Goal: Task Accomplishment & Management: Use online tool/utility

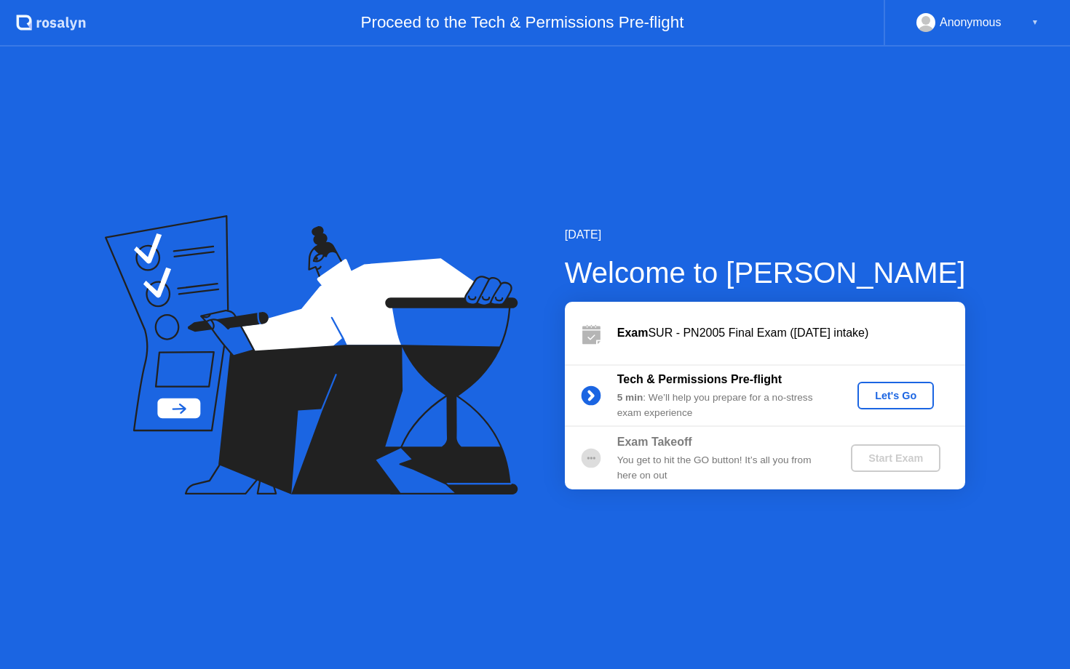
click at [886, 395] on div "Let's Go" at bounding box center [895, 396] width 65 height 12
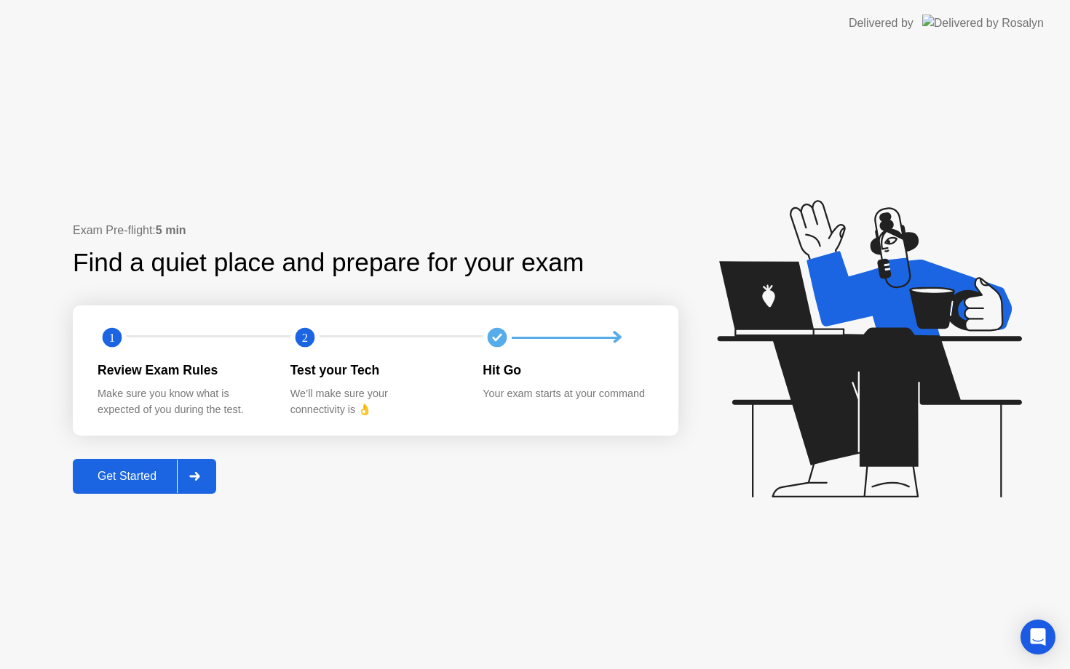
click at [154, 470] on div "Get Started" at bounding box center [127, 476] width 100 height 13
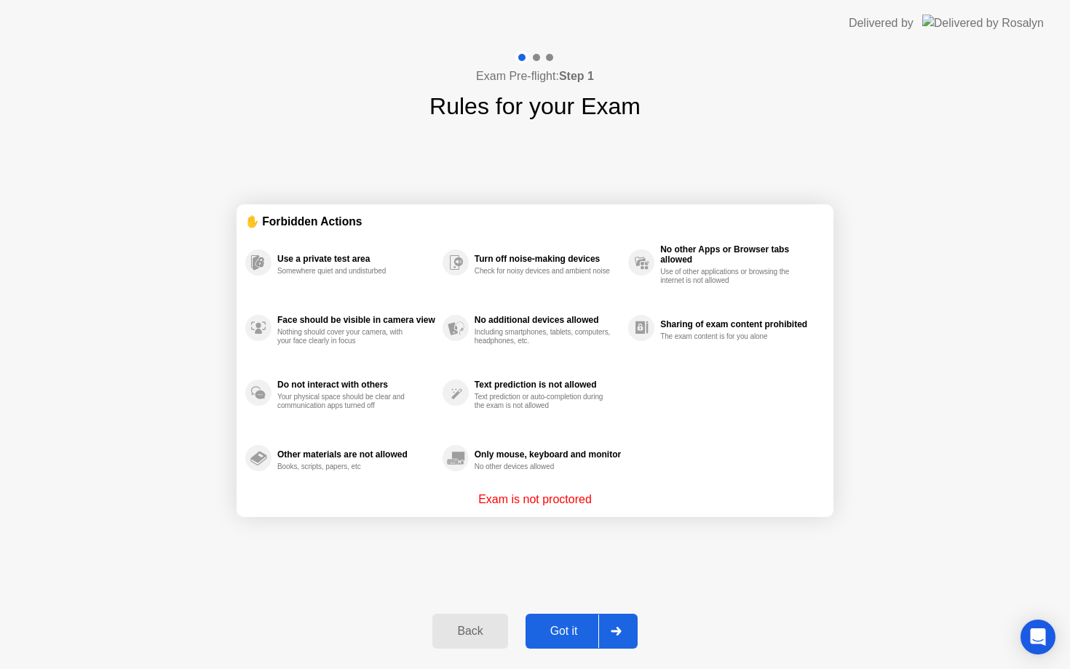
click at [560, 621] on button "Got it" at bounding box center [581, 631] width 112 height 35
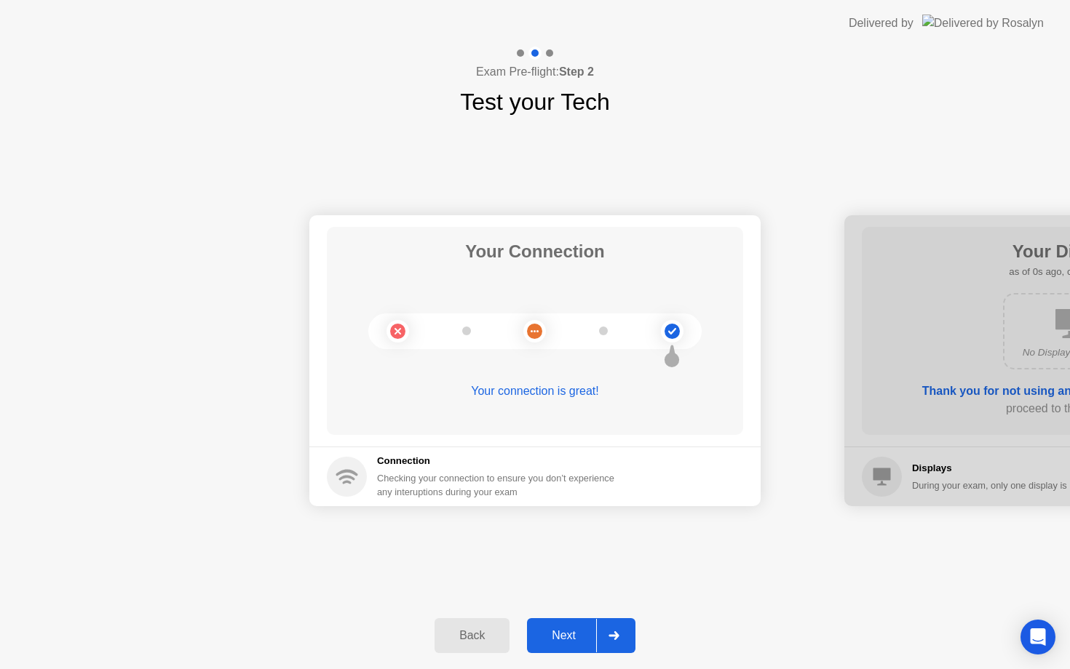
click at [563, 625] on button "Next" at bounding box center [581, 636] width 108 height 35
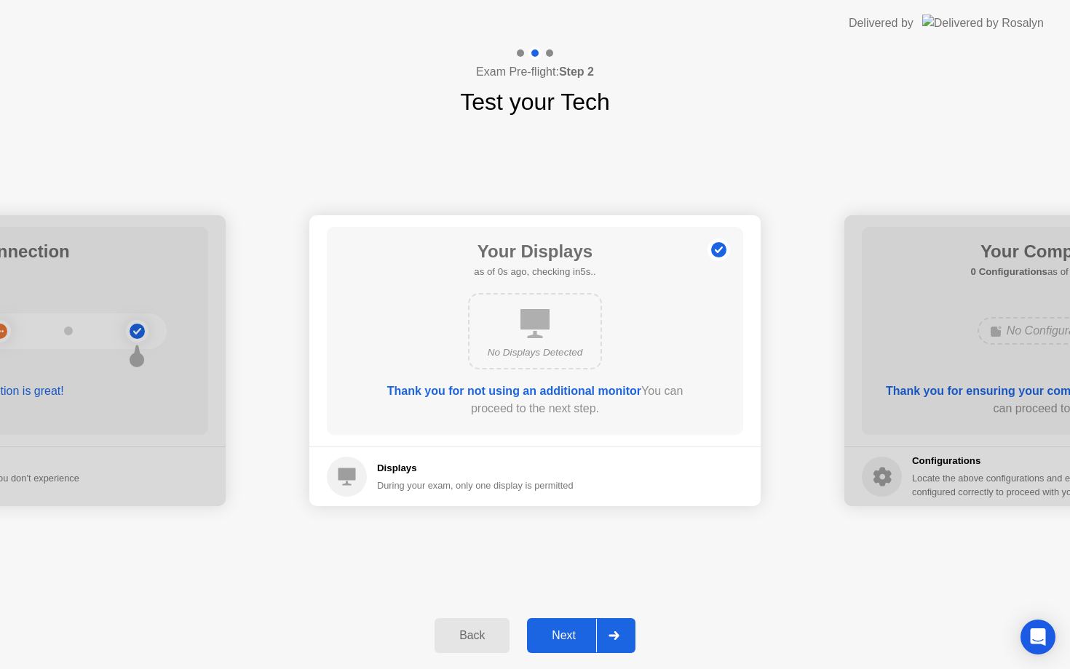
click at [563, 625] on button "Next" at bounding box center [581, 636] width 108 height 35
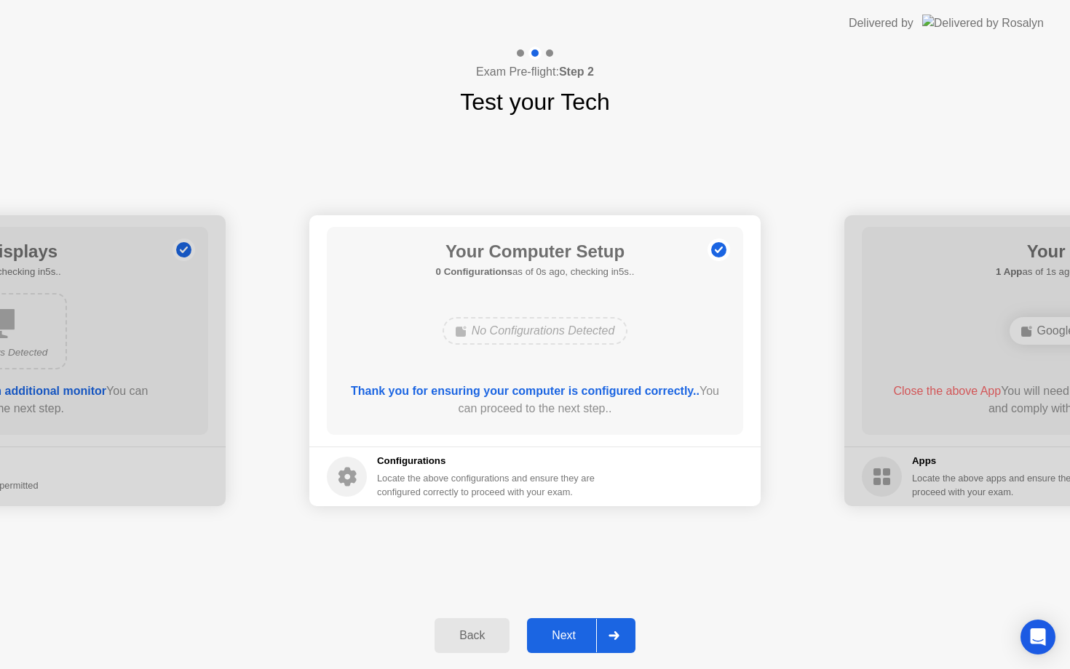
click at [563, 625] on button "Next" at bounding box center [581, 636] width 108 height 35
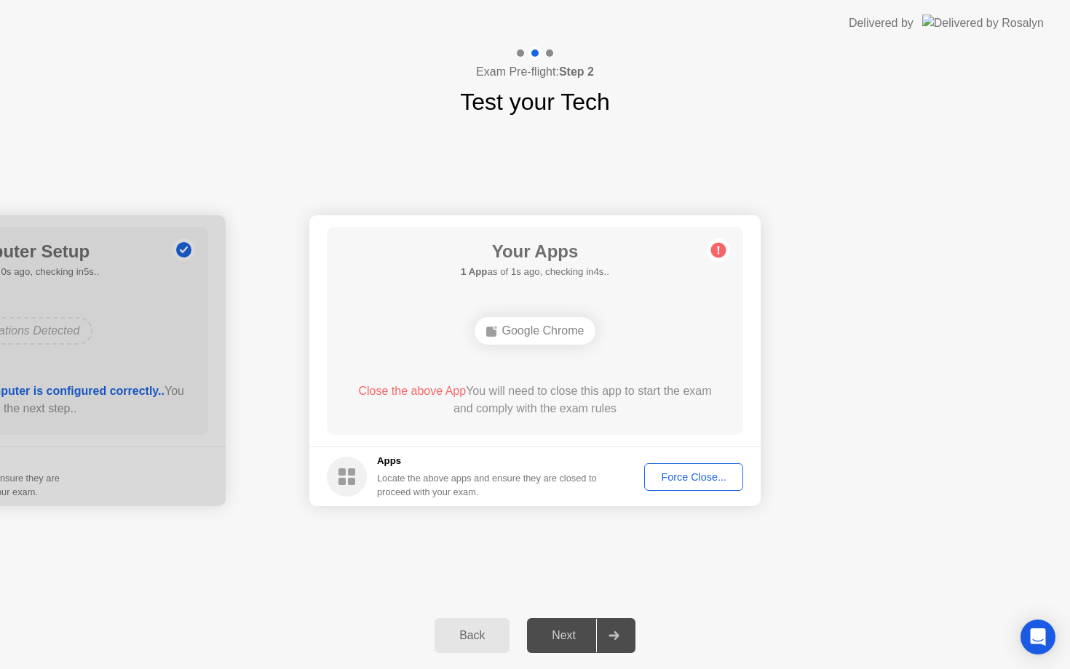
click at [664, 480] on div "Force Close..." at bounding box center [693, 478] width 89 height 12
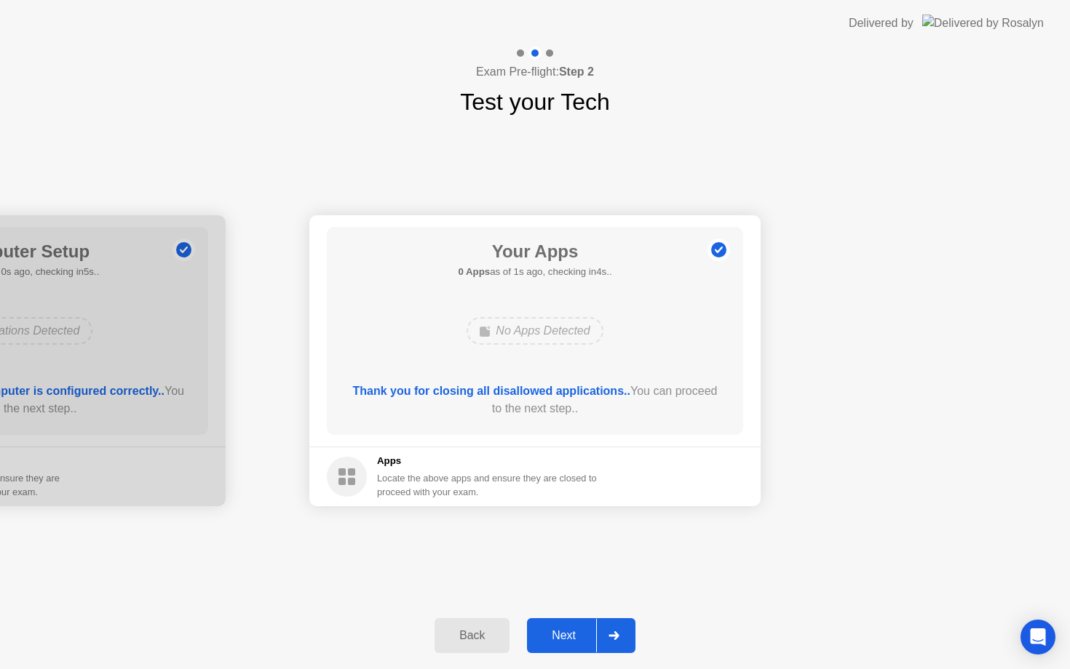
click at [551, 643] on div "Next" at bounding box center [563, 635] width 65 height 13
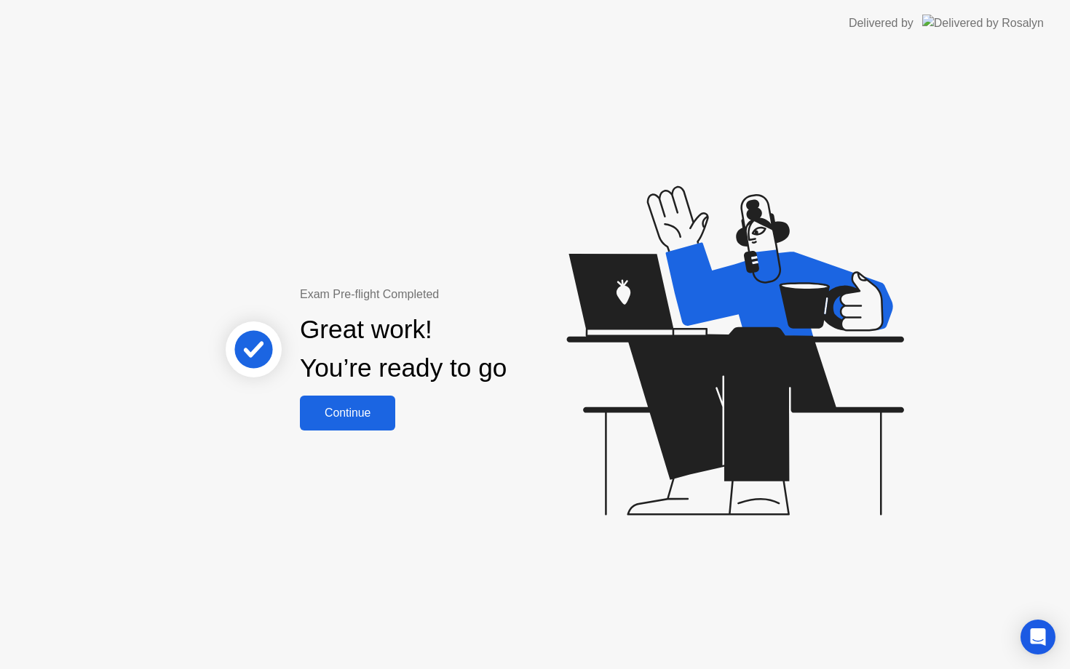
click at [375, 417] on div "Continue" at bounding box center [347, 413] width 87 height 13
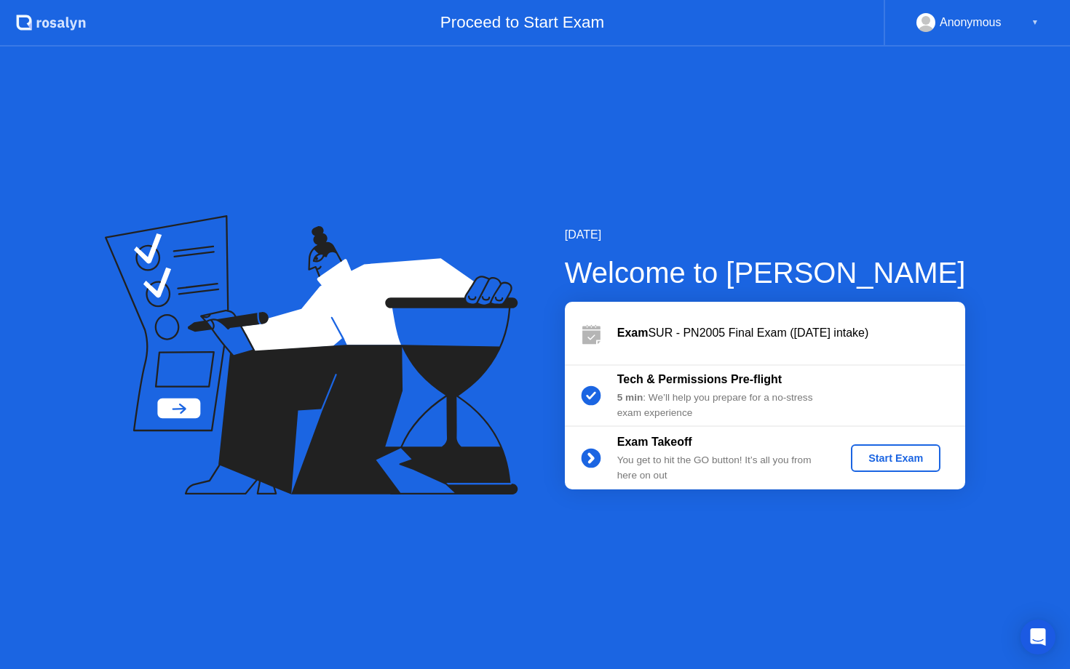
click at [873, 453] on div "Start Exam" at bounding box center [896, 459] width 78 height 12
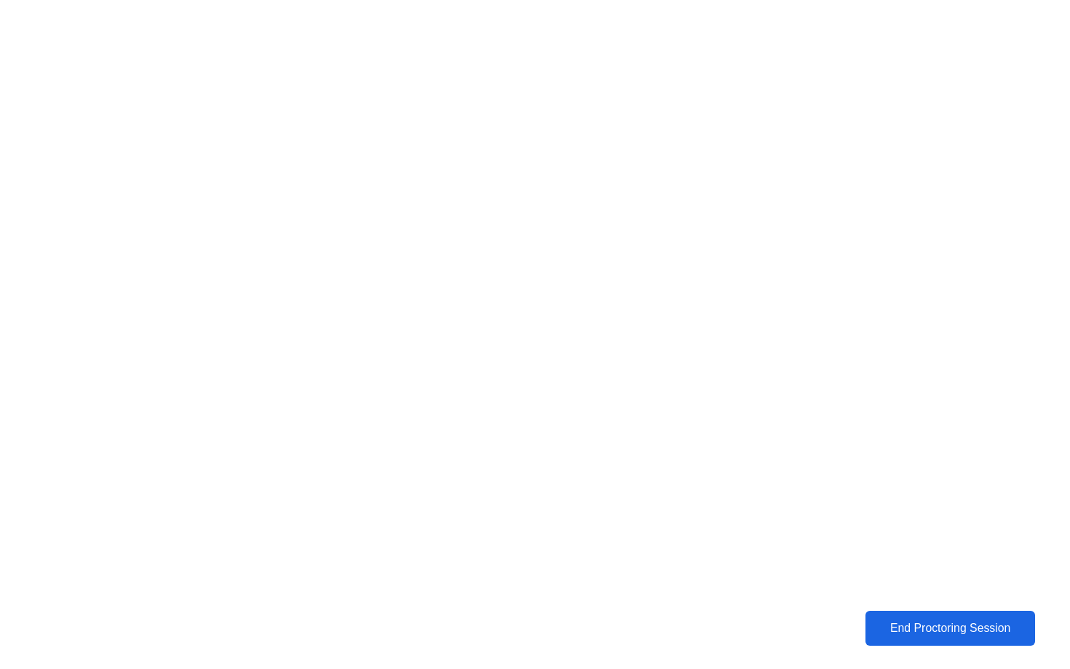
click at [952, 622] on div "End Proctoring Session" at bounding box center [949, 628] width 163 height 13
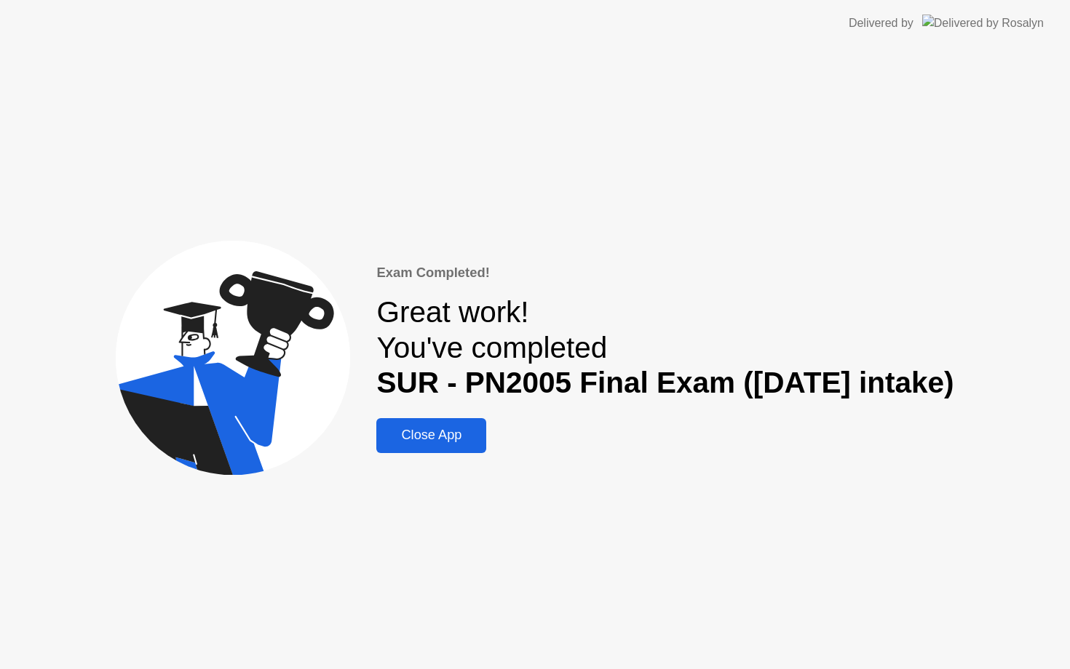
click at [452, 431] on div "Close App" at bounding box center [431, 435] width 101 height 15
